Goal: Information Seeking & Learning: Learn about a topic

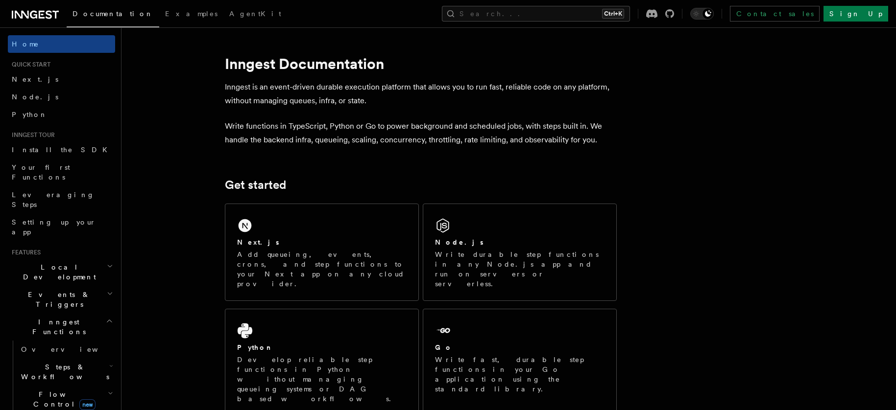
click at [107, 290] on icon "button" at bounding box center [110, 294] width 6 height 8
click at [72, 313] on link "Overview" at bounding box center [66, 322] width 98 height 18
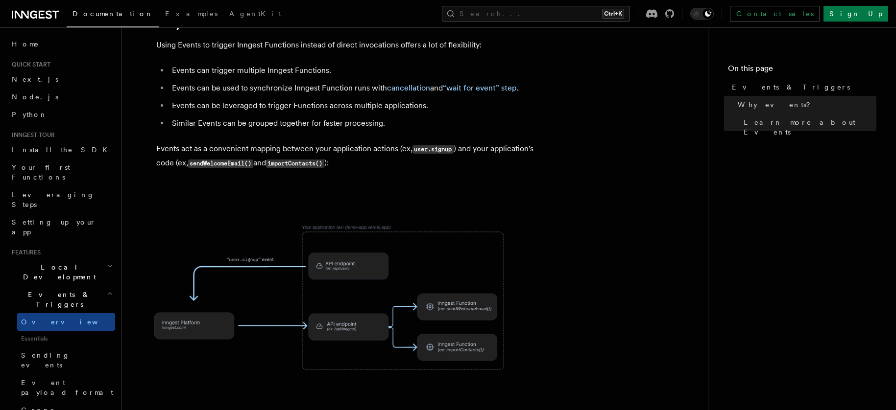
scroll to position [654, 0]
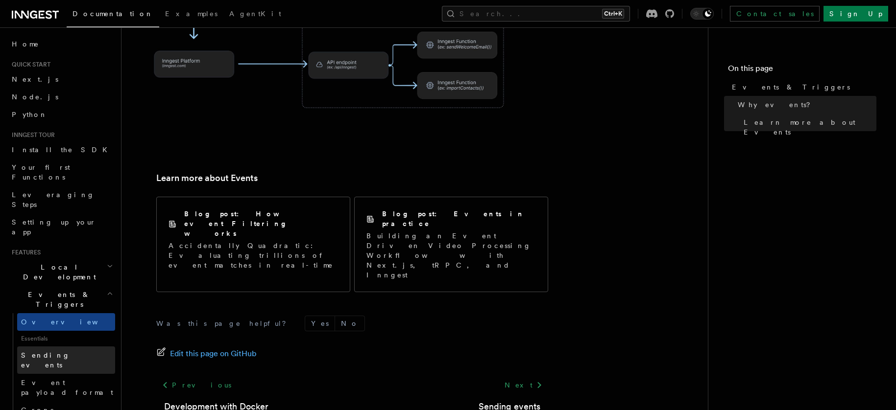
click at [64, 351] on span "Sending events" at bounding box center [68, 361] width 94 height 20
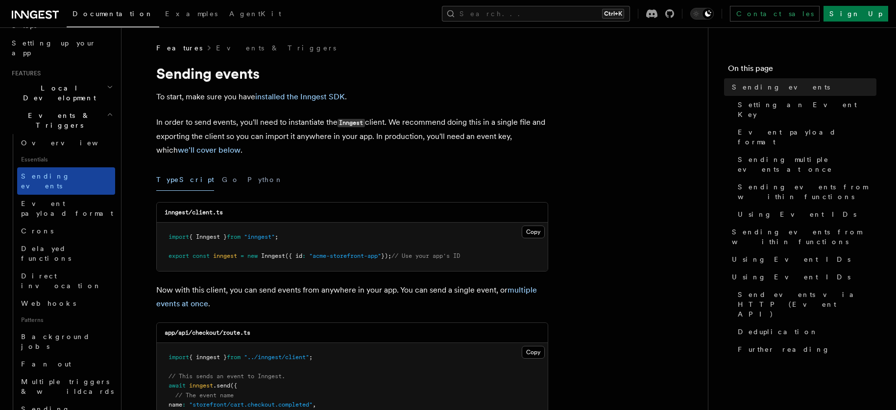
scroll to position [327, 0]
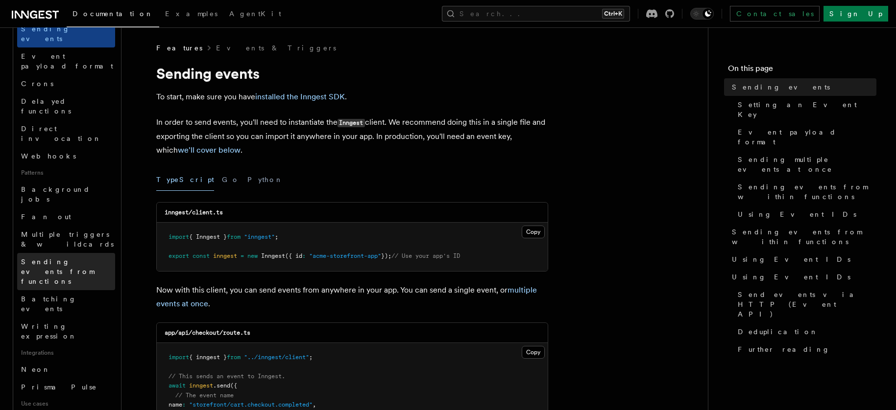
click at [52, 258] on span "Sending events from functions" at bounding box center [57, 271] width 73 height 27
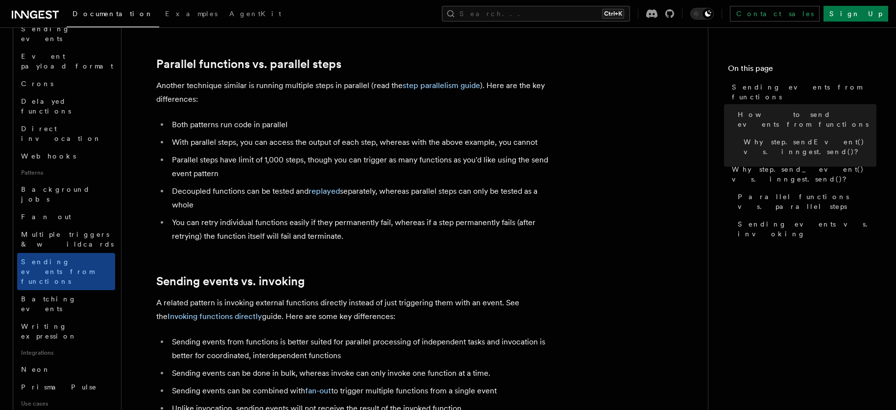
scroll to position [1352, 0]
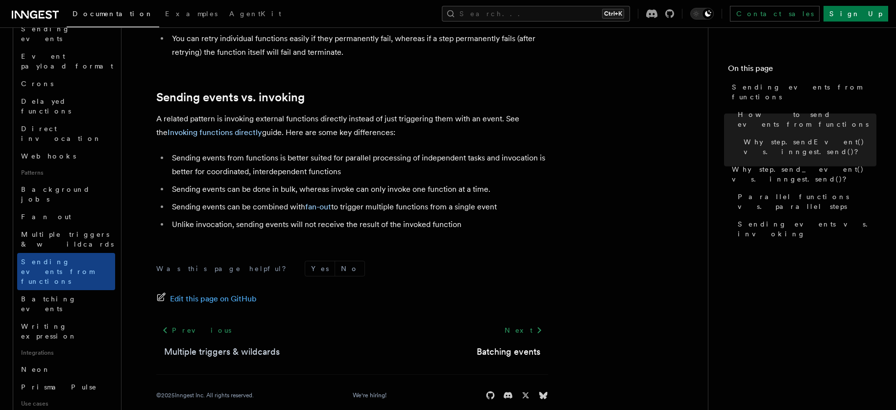
click at [206, 345] on link "Multiple triggers & wildcards" at bounding box center [222, 352] width 116 height 14
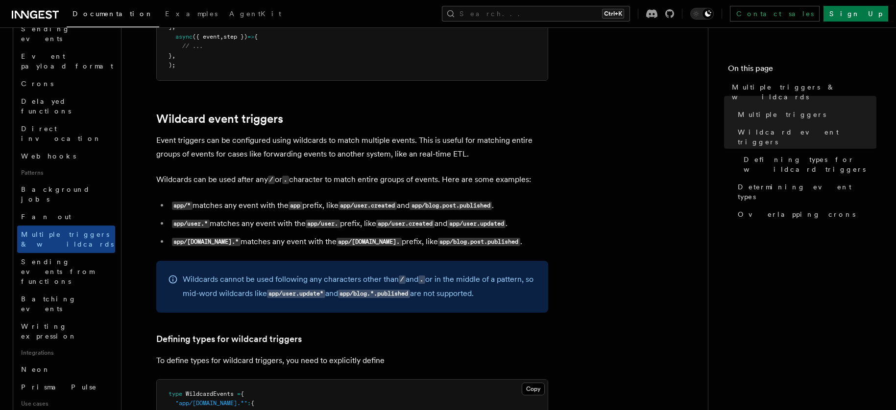
scroll to position [457, 0]
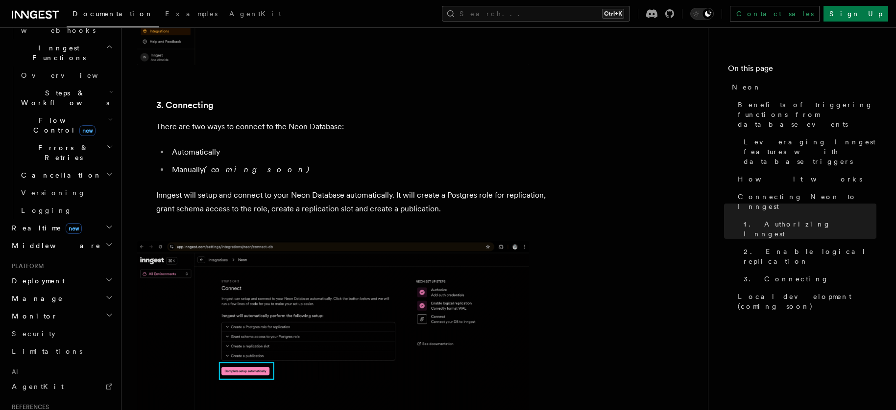
scroll to position [755, 0]
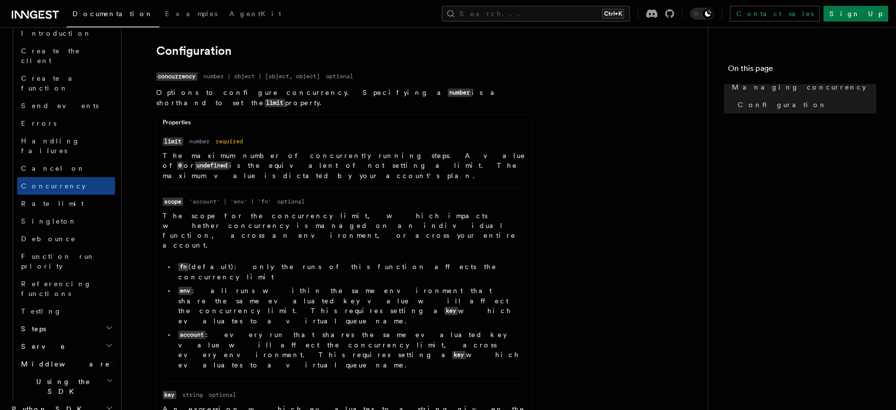
scroll to position [457, 0]
